Goal: Find specific page/section

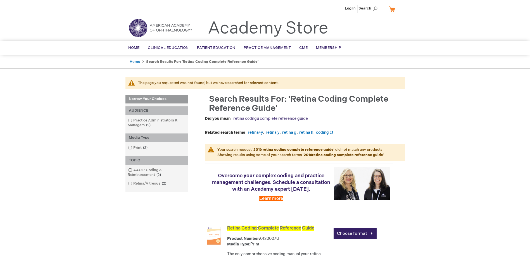
click at [261, 118] on link "retina codngu complete reference guide" at bounding box center [270, 118] width 75 height 5
